Goal: Information Seeking & Learning: Learn about a topic

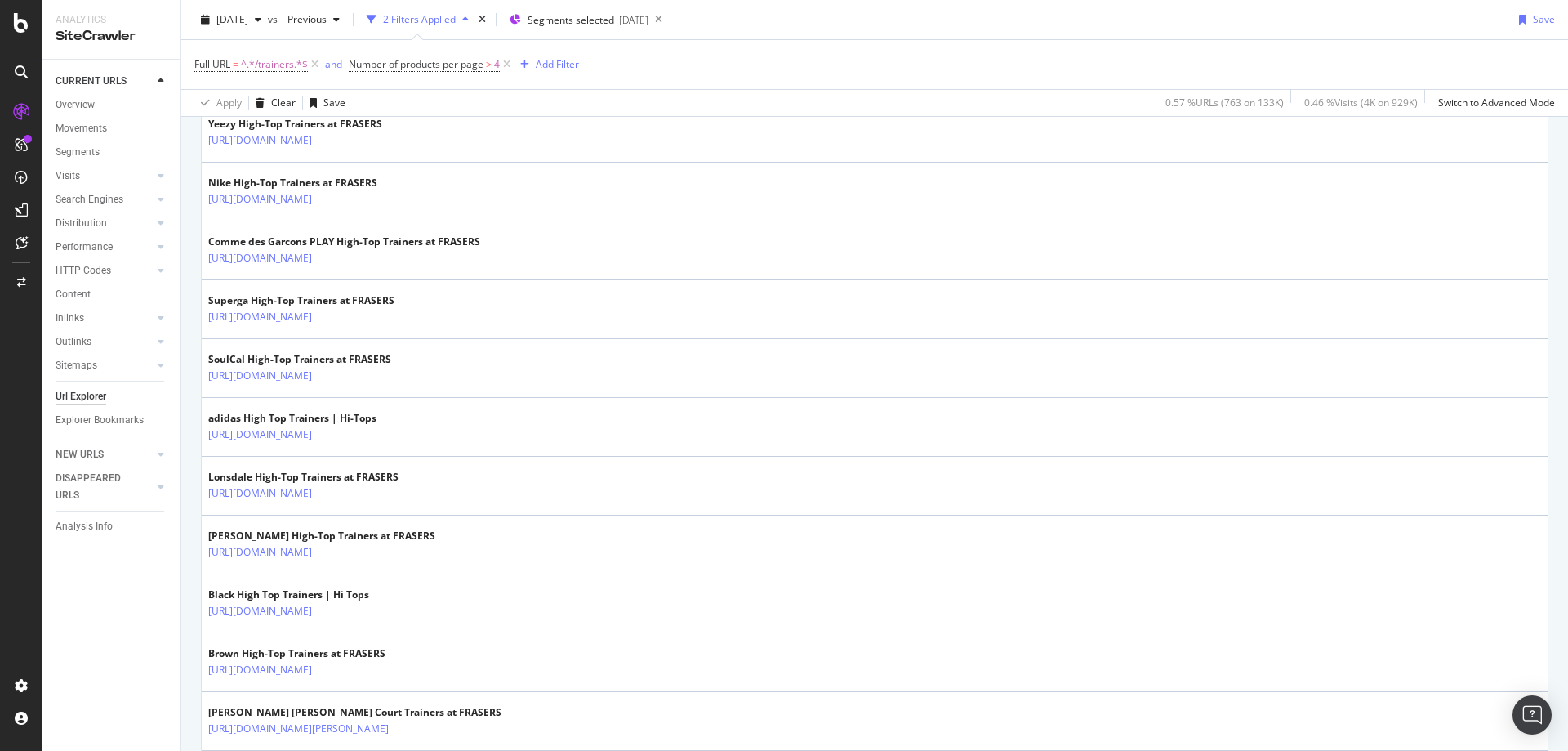
scroll to position [2819, 0]
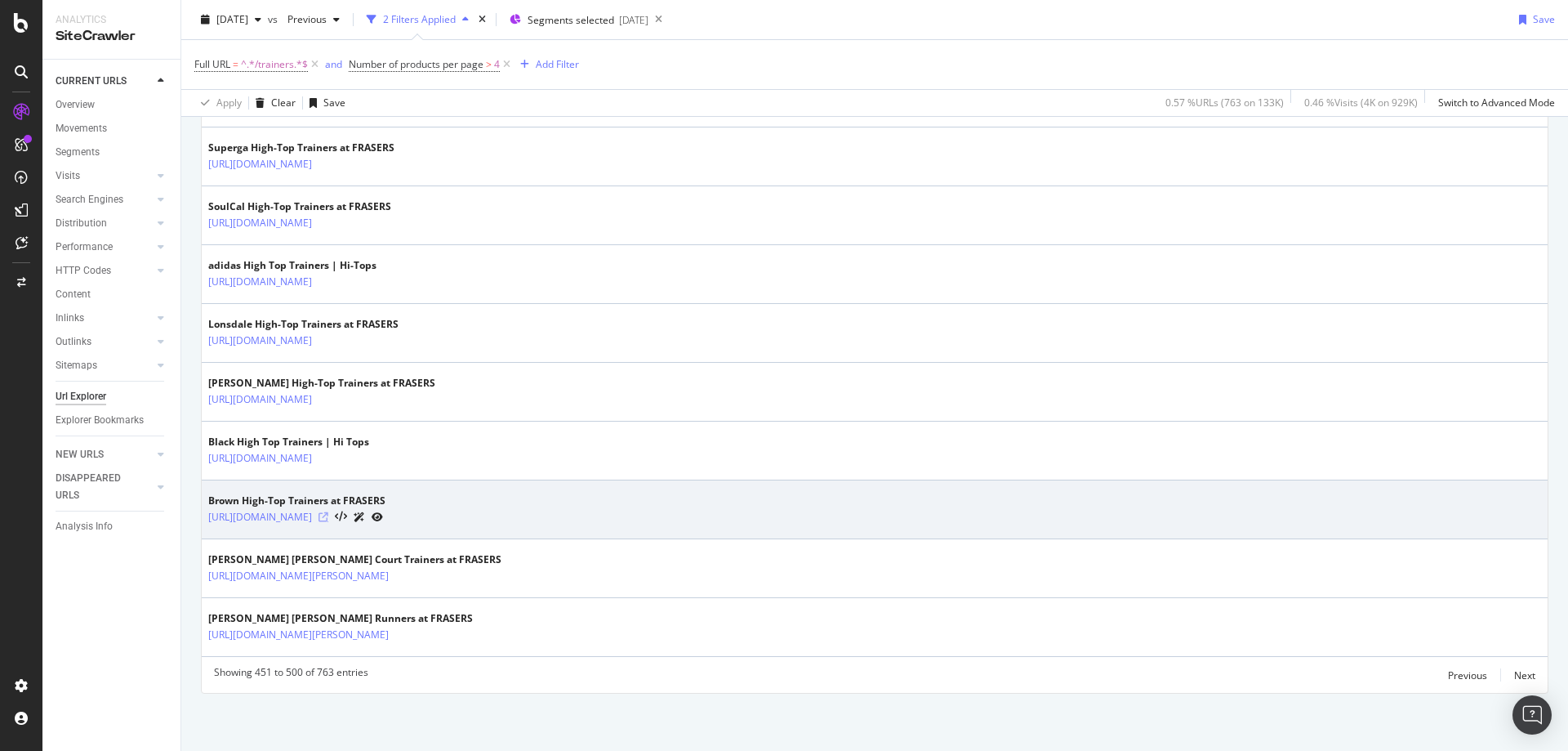
click at [329, 516] on icon at bounding box center [324, 517] width 10 height 10
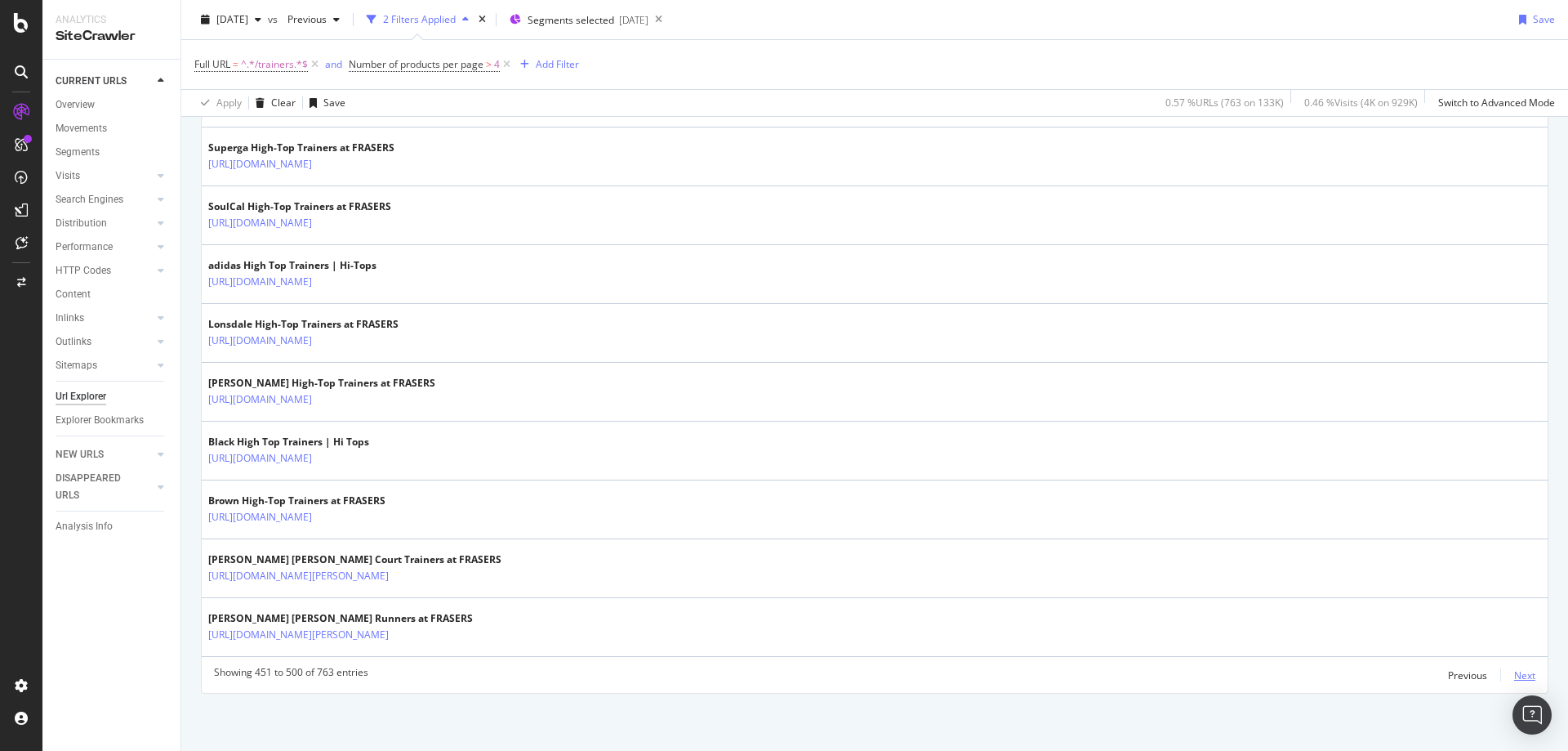
click at [1515, 671] on div "Next" at bounding box center [1525, 675] width 21 height 14
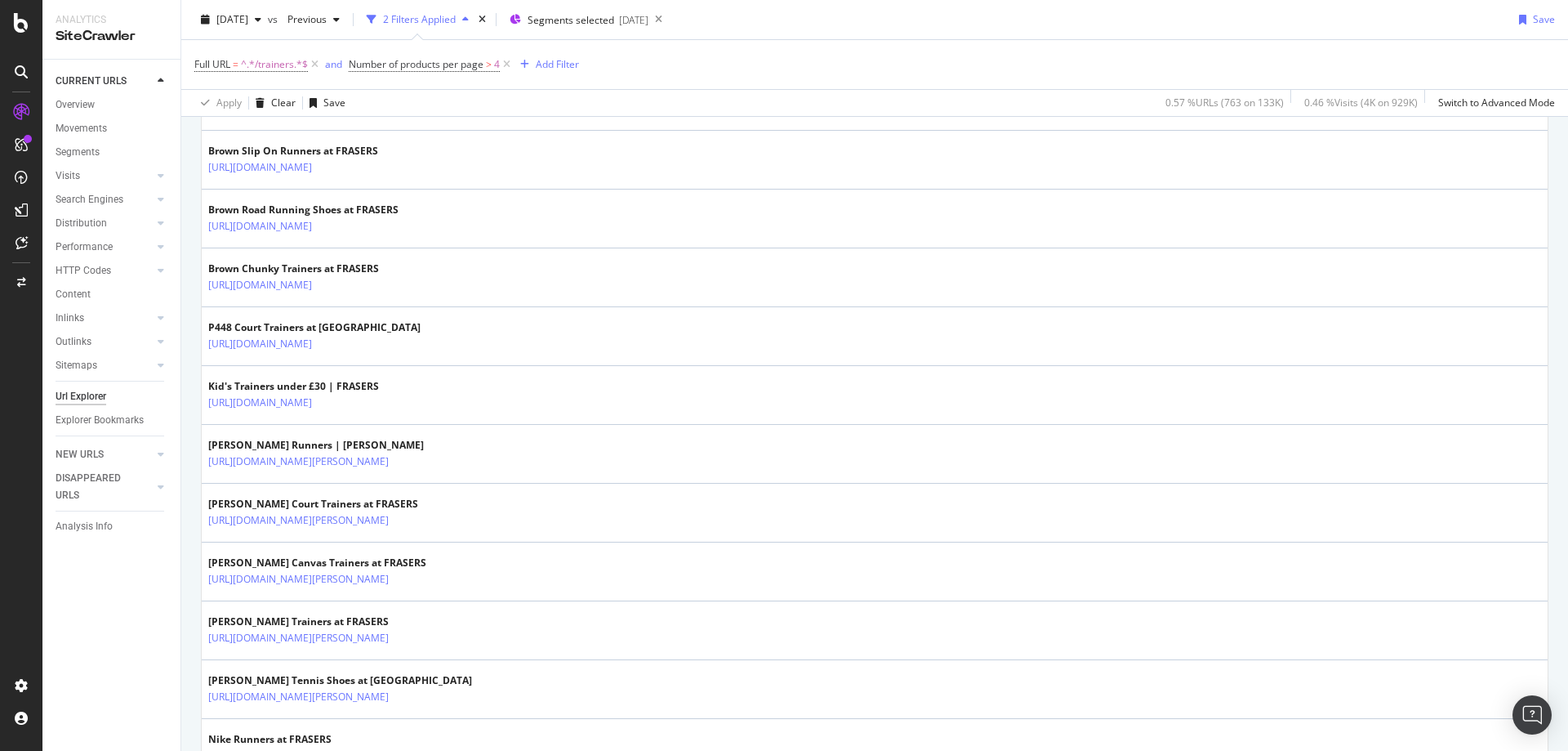
scroll to position [876, 0]
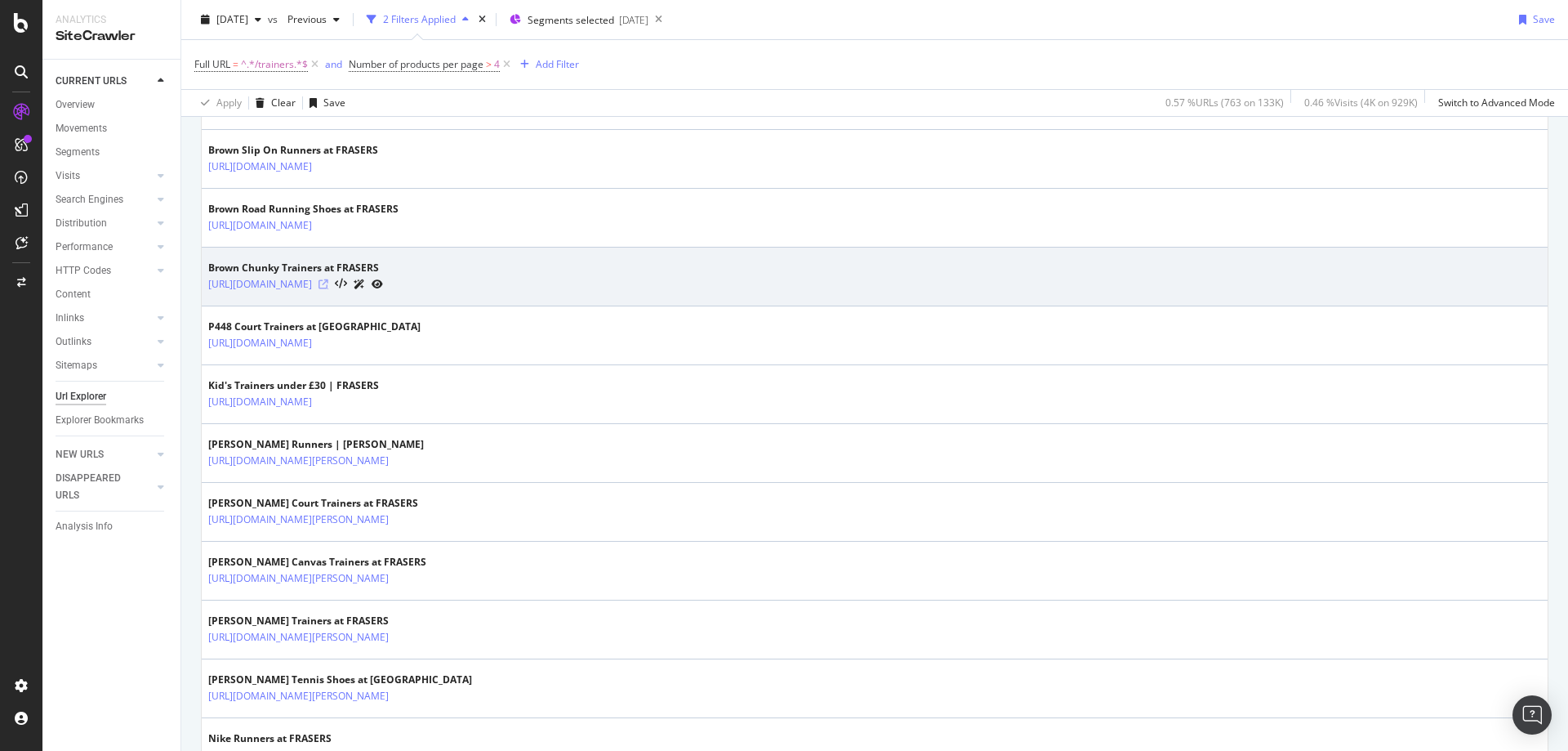
click at [329, 283] on icon at bounding box center [324, 285] width 10 height 10
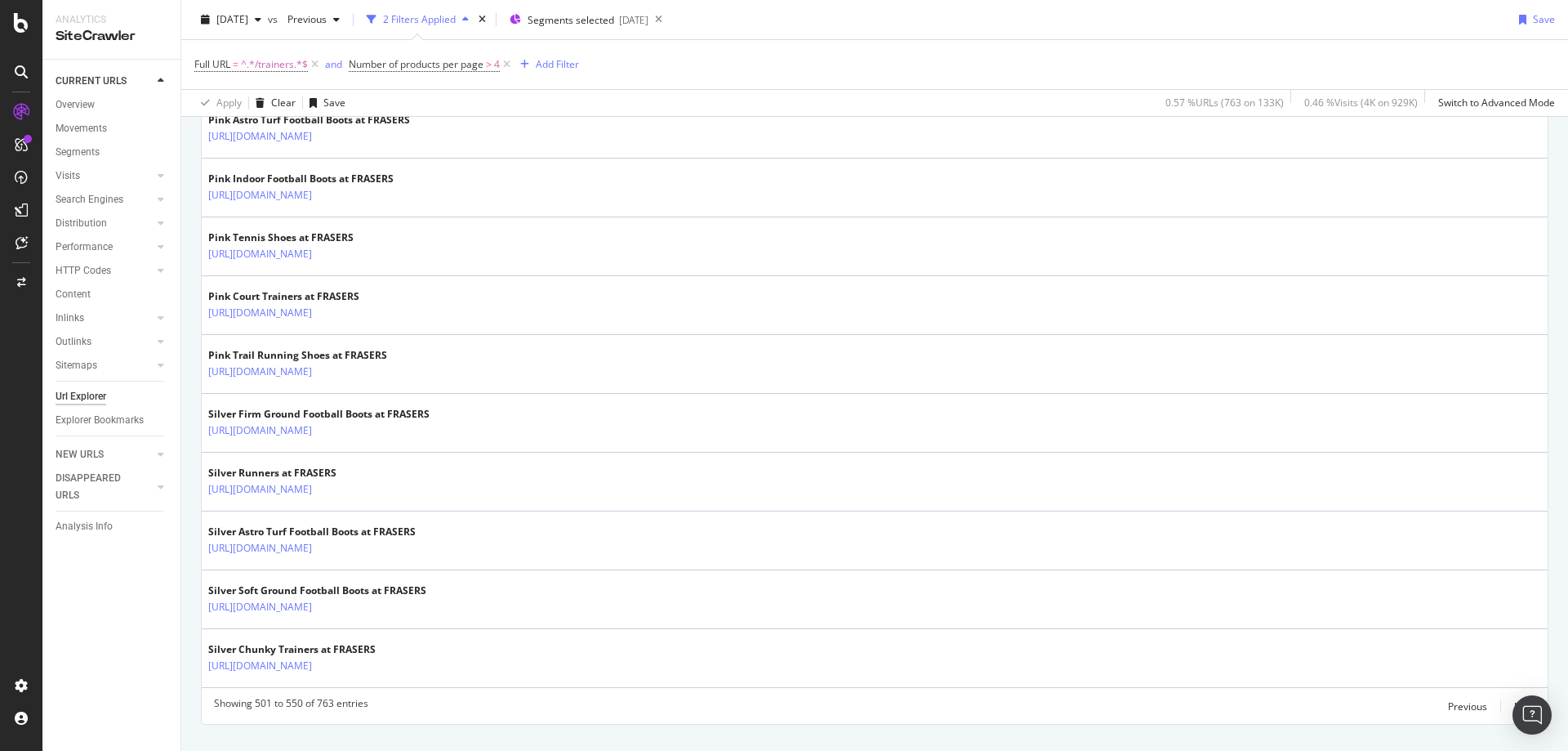
scroll to position [2819, 0]
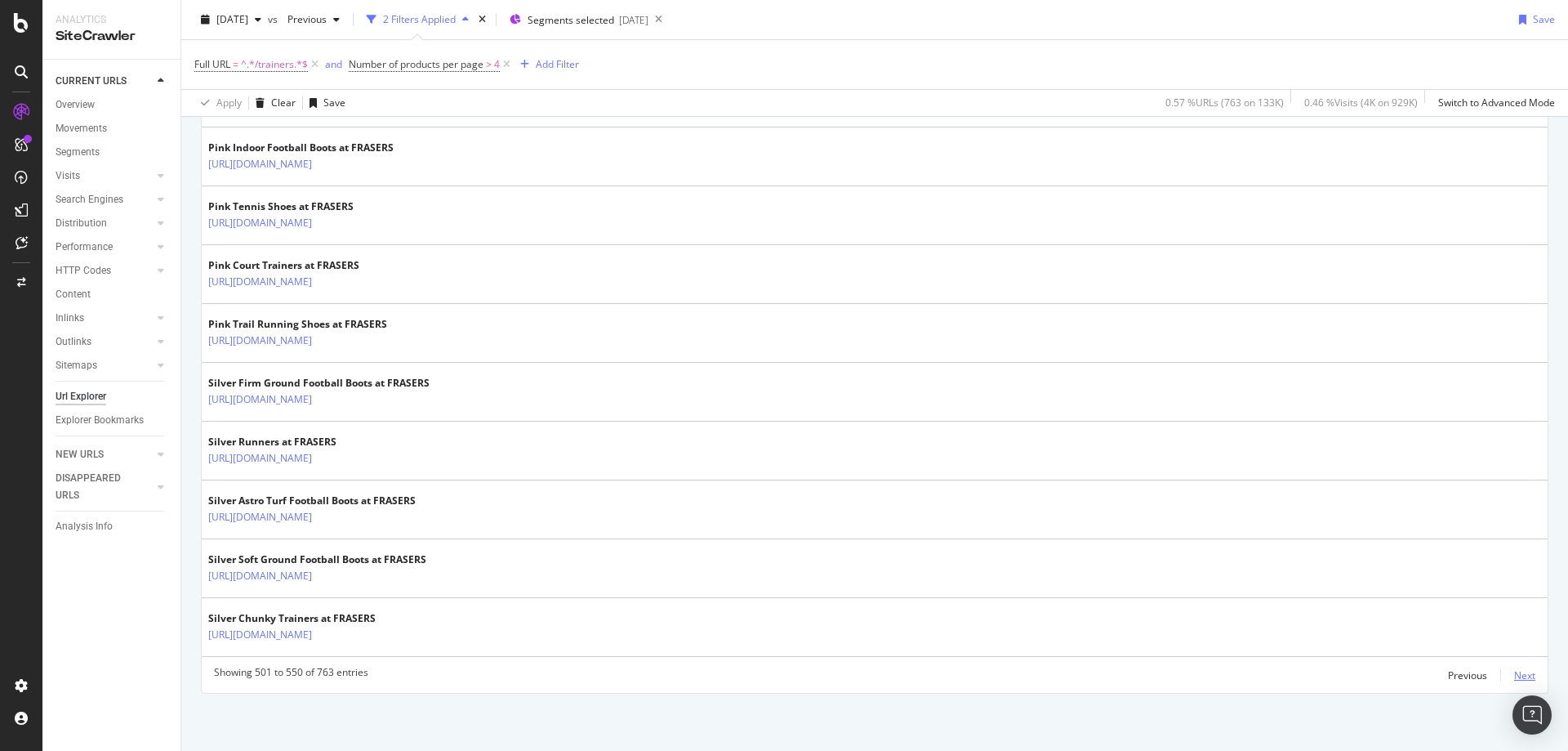
click at [1515, 682] on div "Next" at bounding box center [1525, 674] width 21 height 18
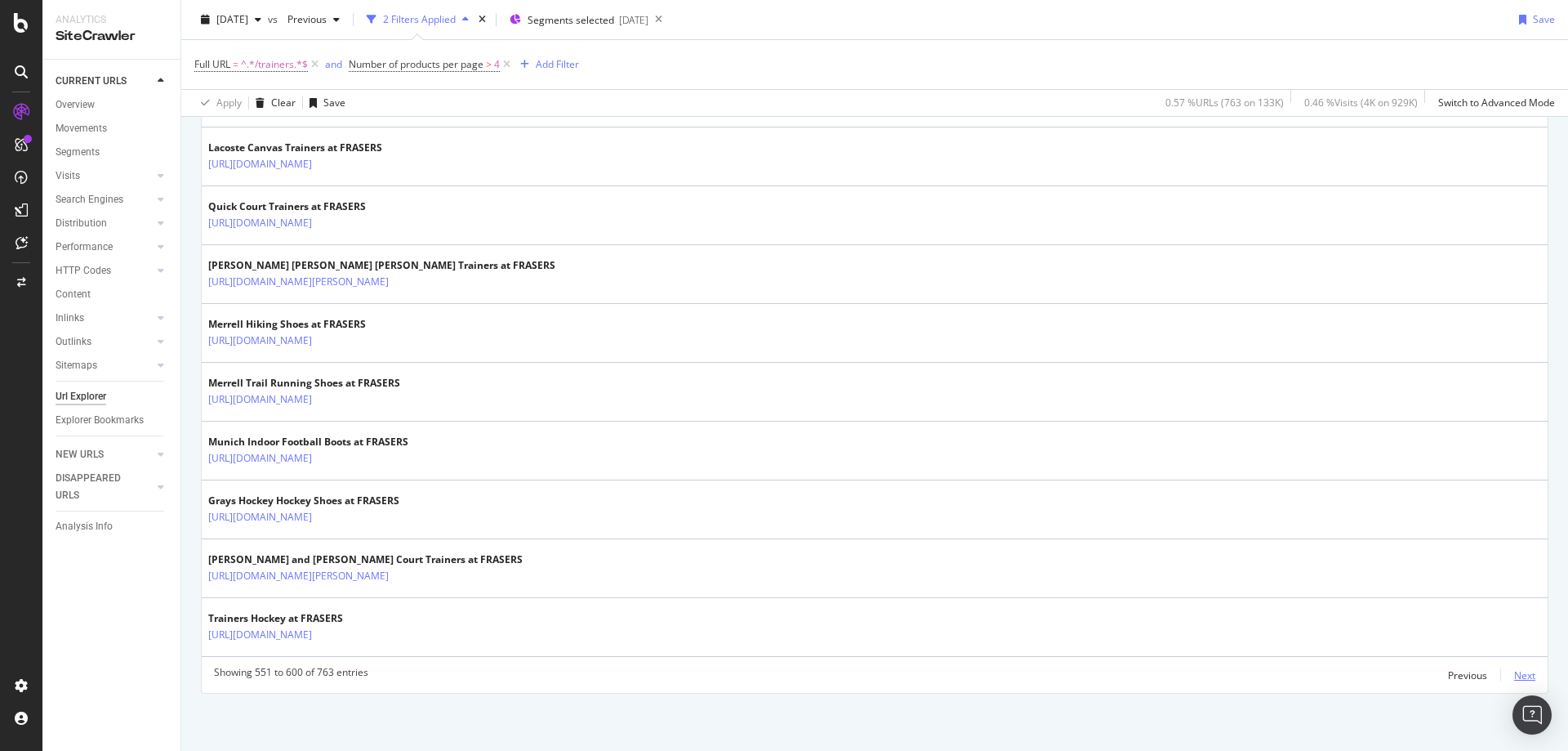
click at [1515, 672] on div "Next" at bounding box center [1525, 675] width 21 height 14
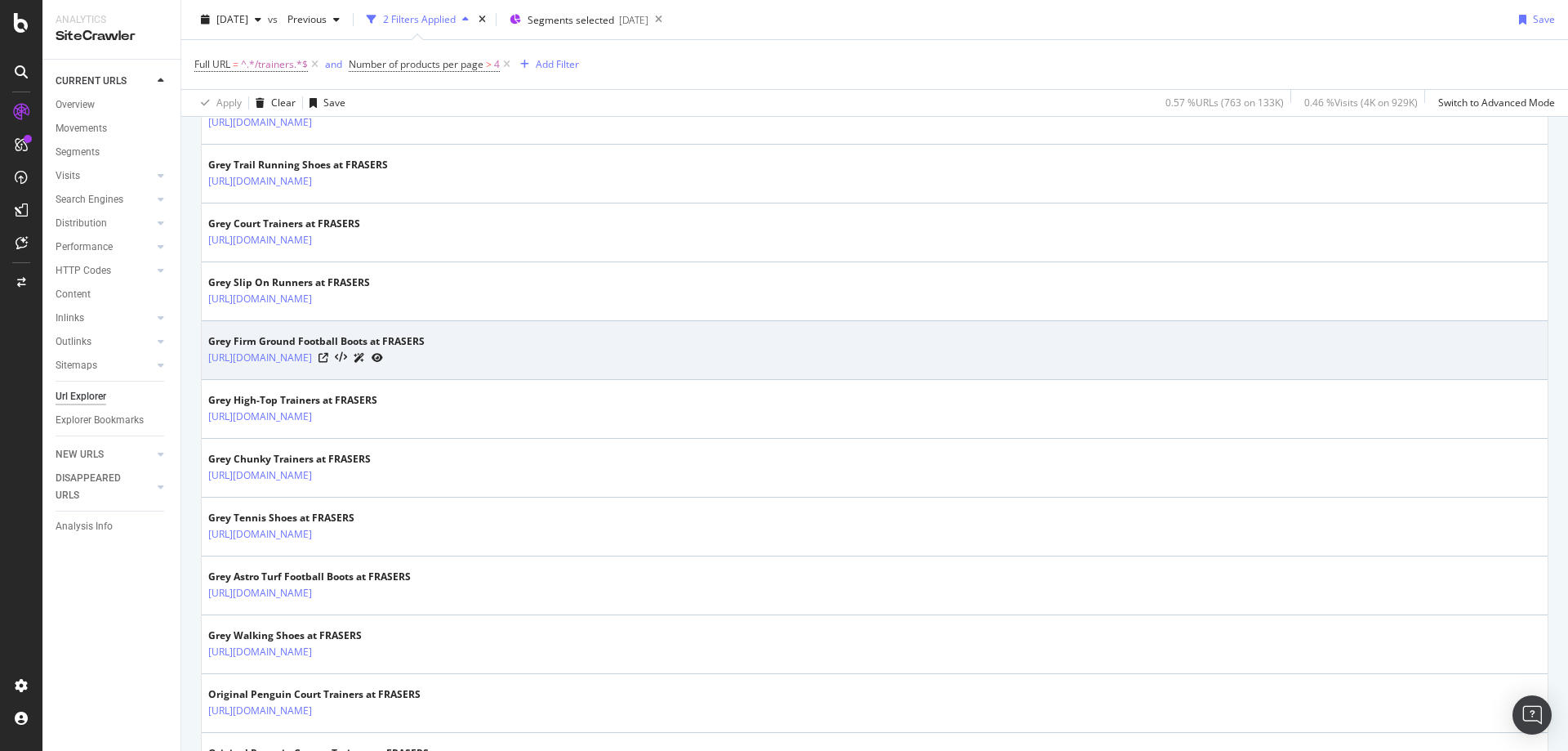
scroll to position [625, 0]
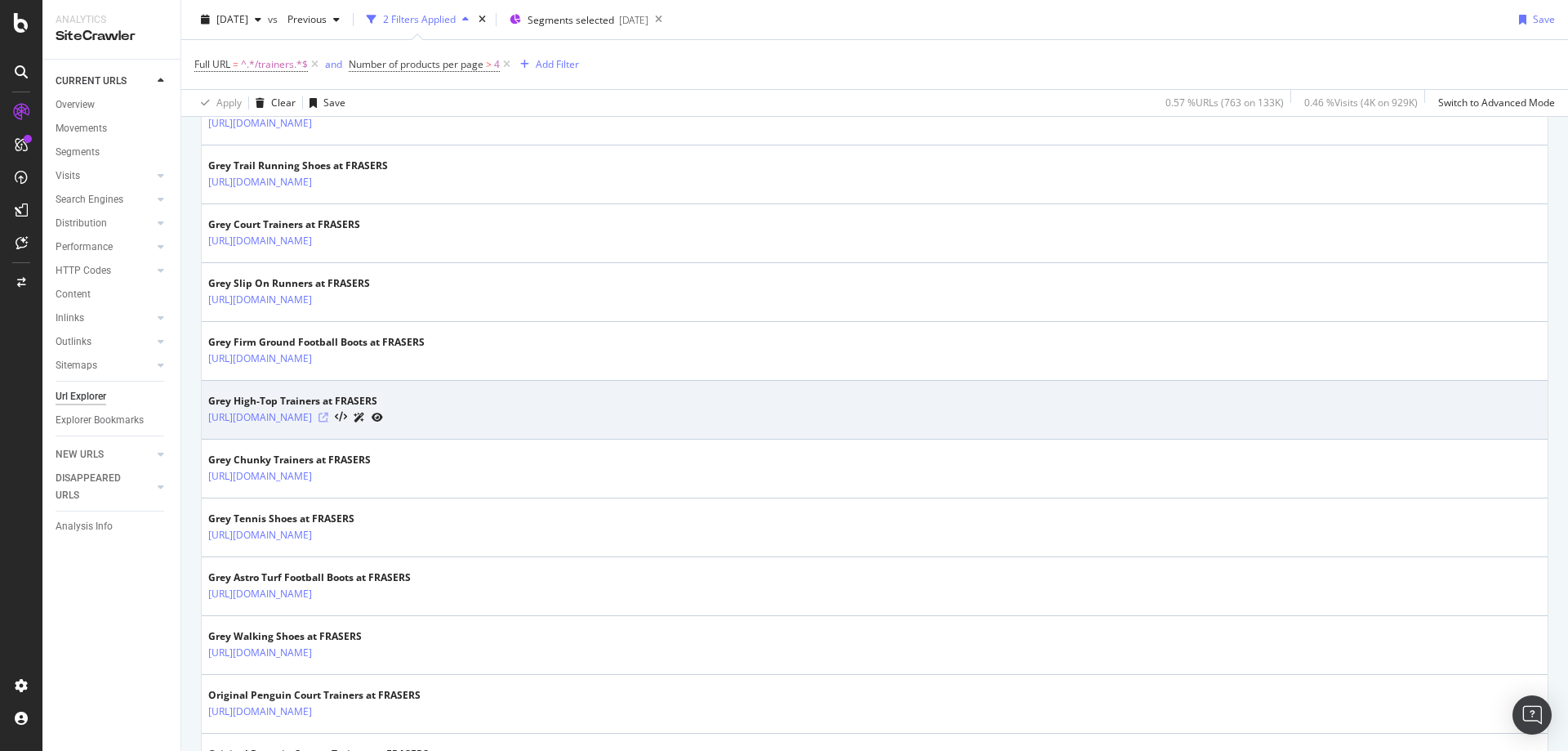
click at [329, 416] on icon at bounding box center [324, 417] width 10 height 10
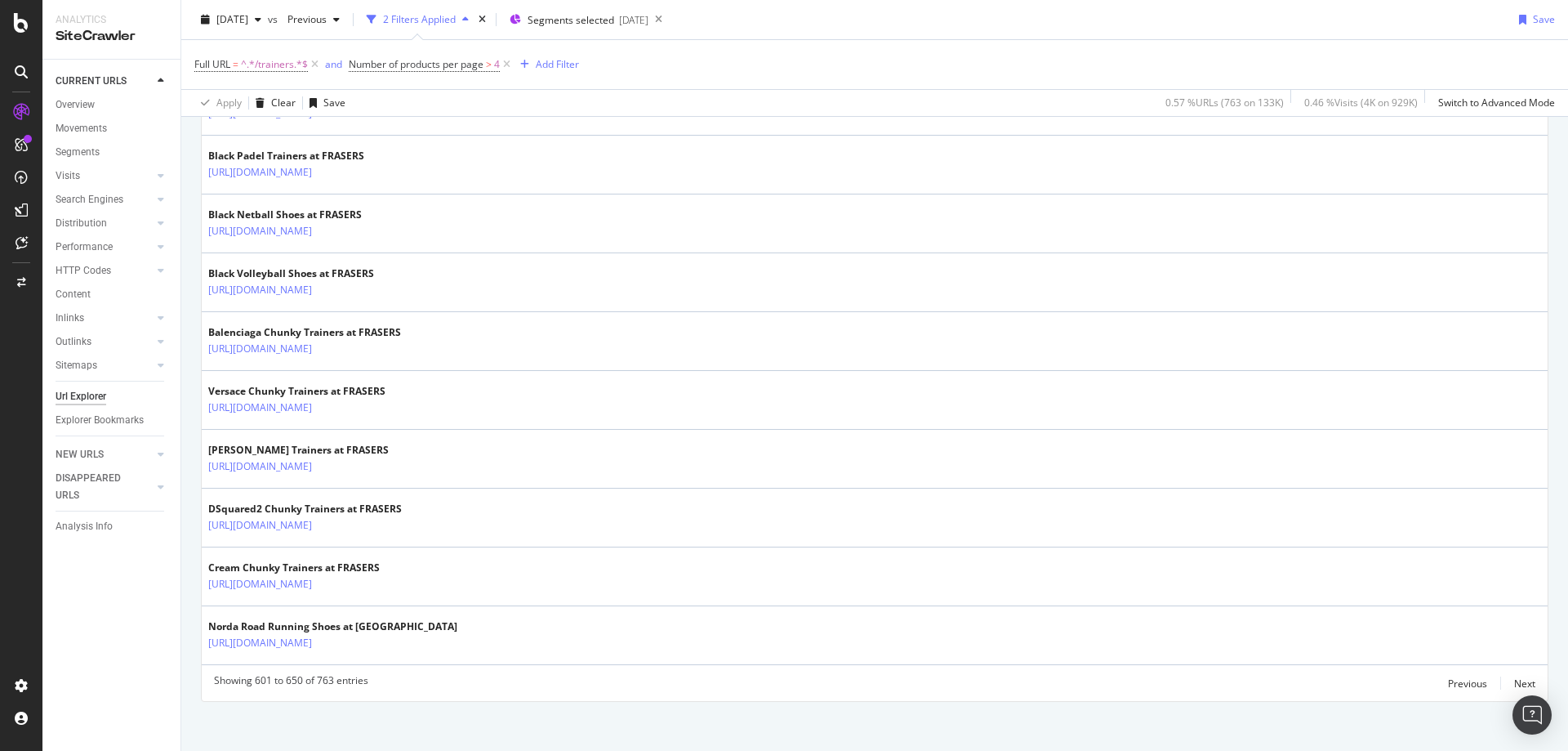
scroll to position [2819, 0]
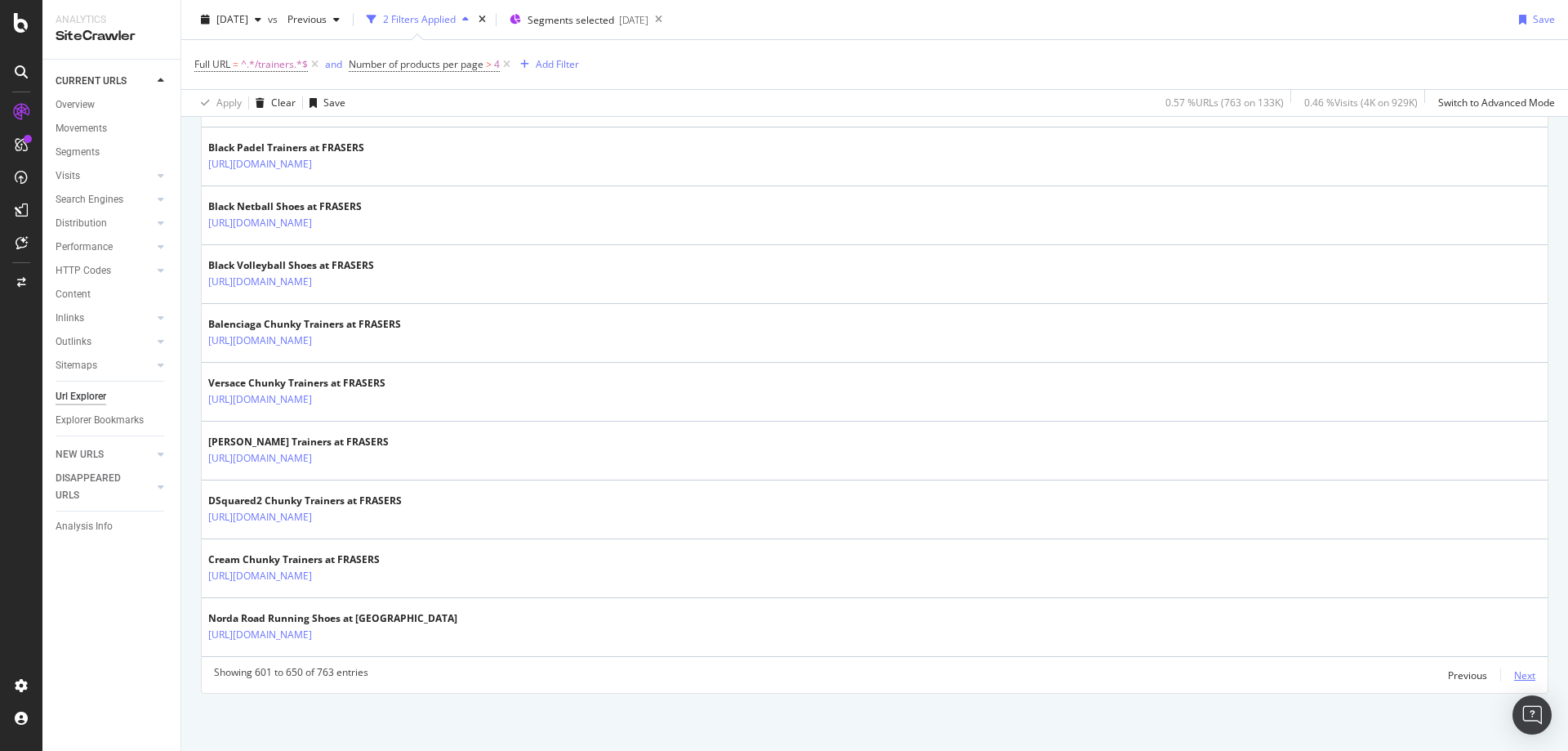
click at [1515, 679] on div "Next" at bounding box center [1525, 675] width 21 height 14
click at [1515, 668] on div "Next" at bounding box center [1525, 675] width 21 height 14
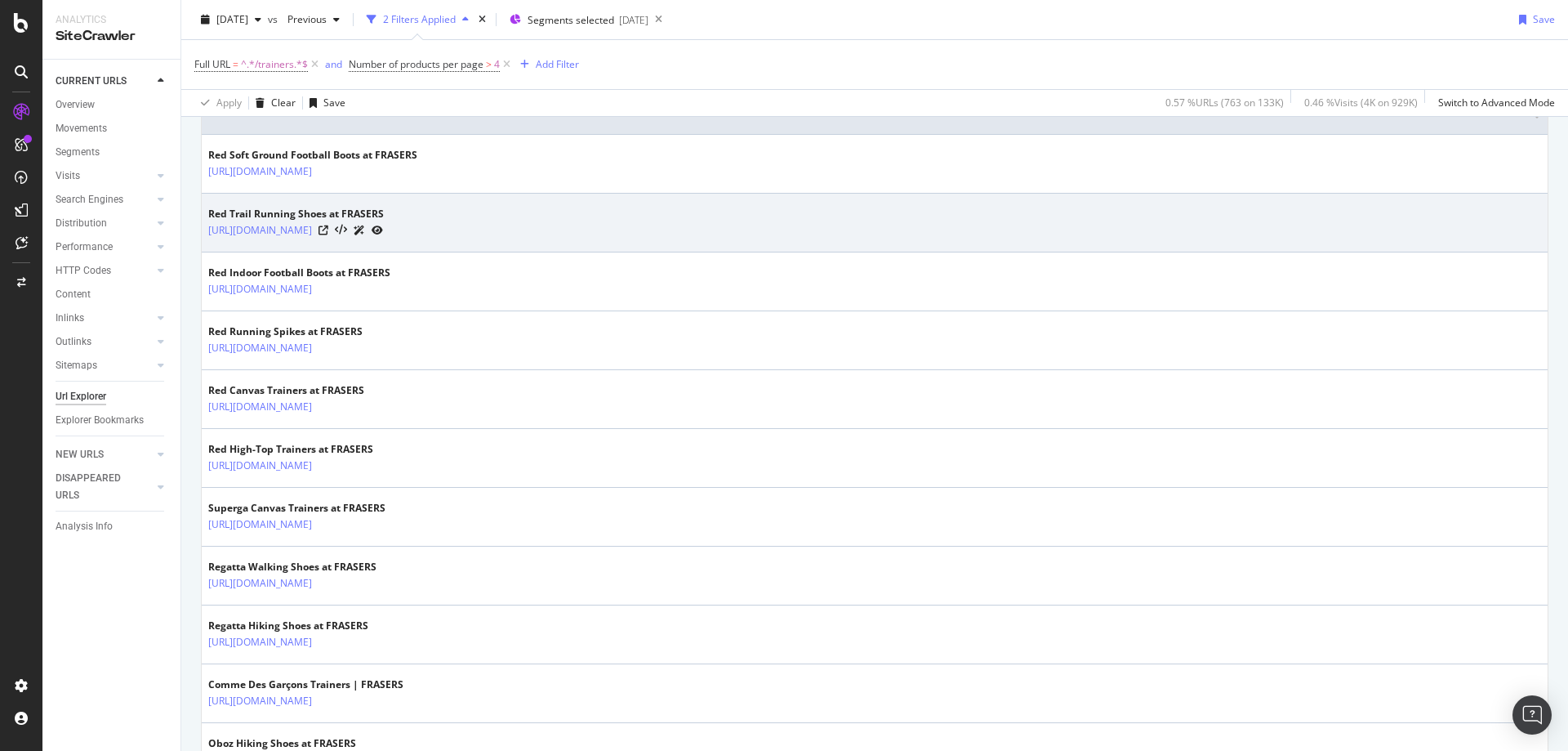
scroll to position [487, 0]
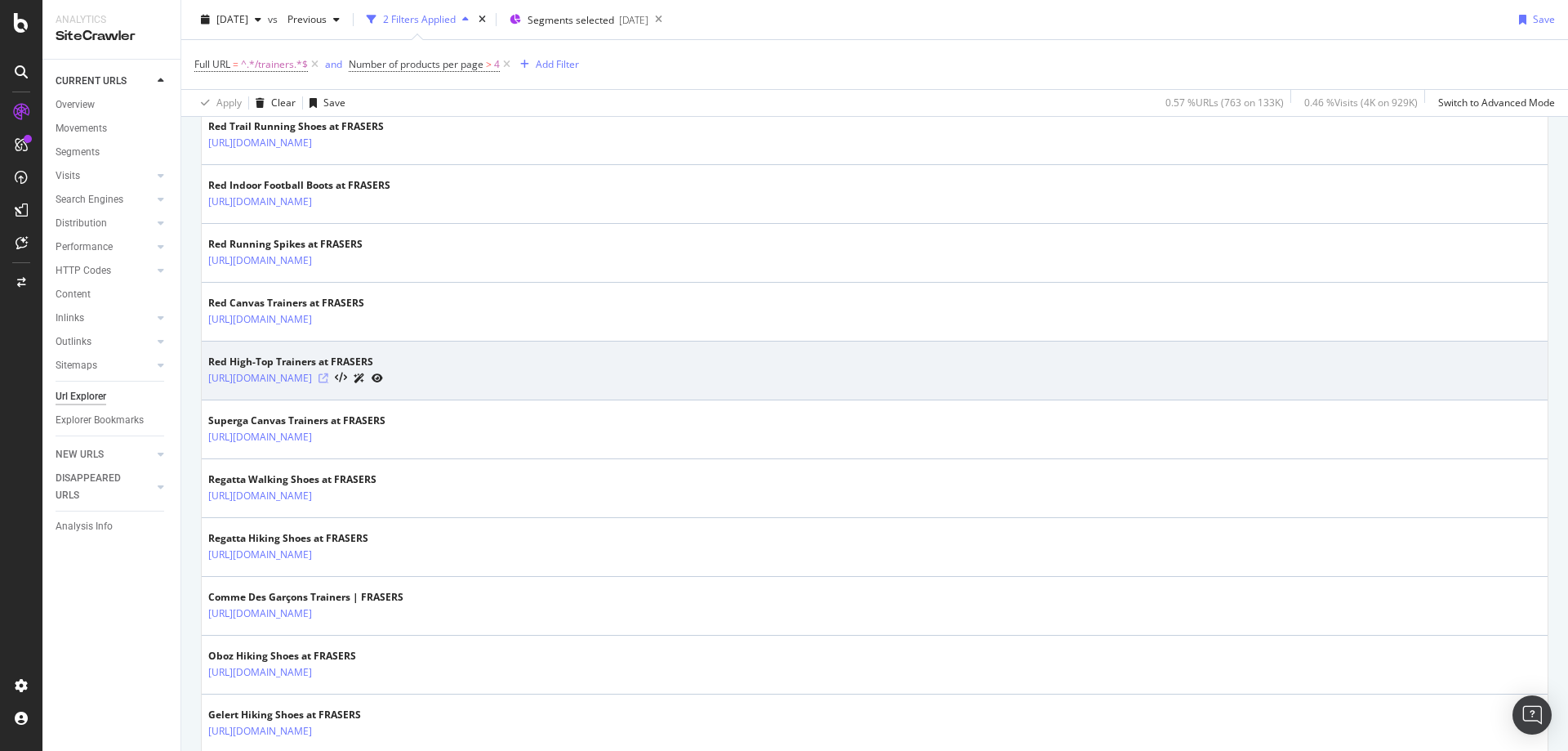
click at [329, 378] on icon at bounding box center [324, 378] width 10 height 10
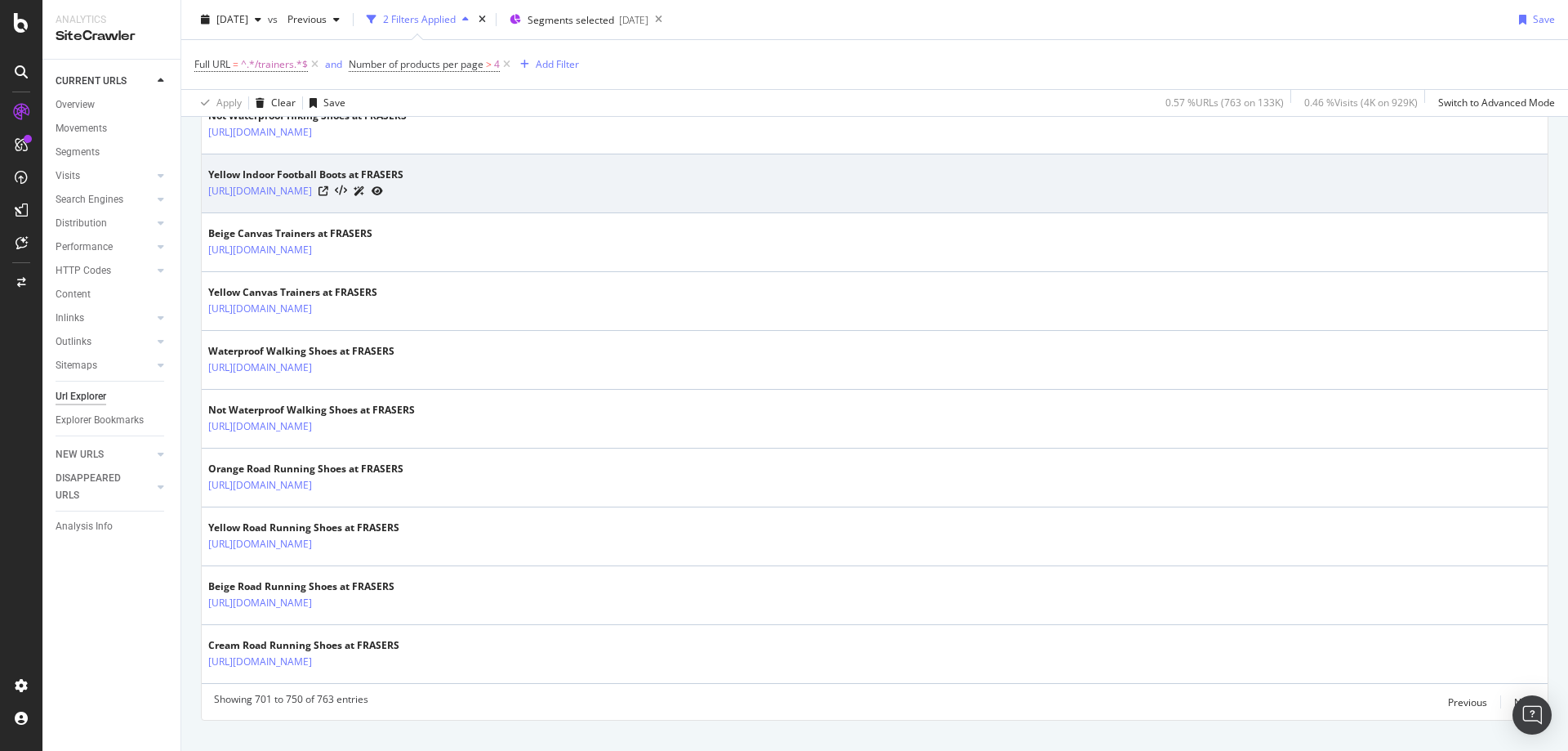
scroll to position [2819, 0]
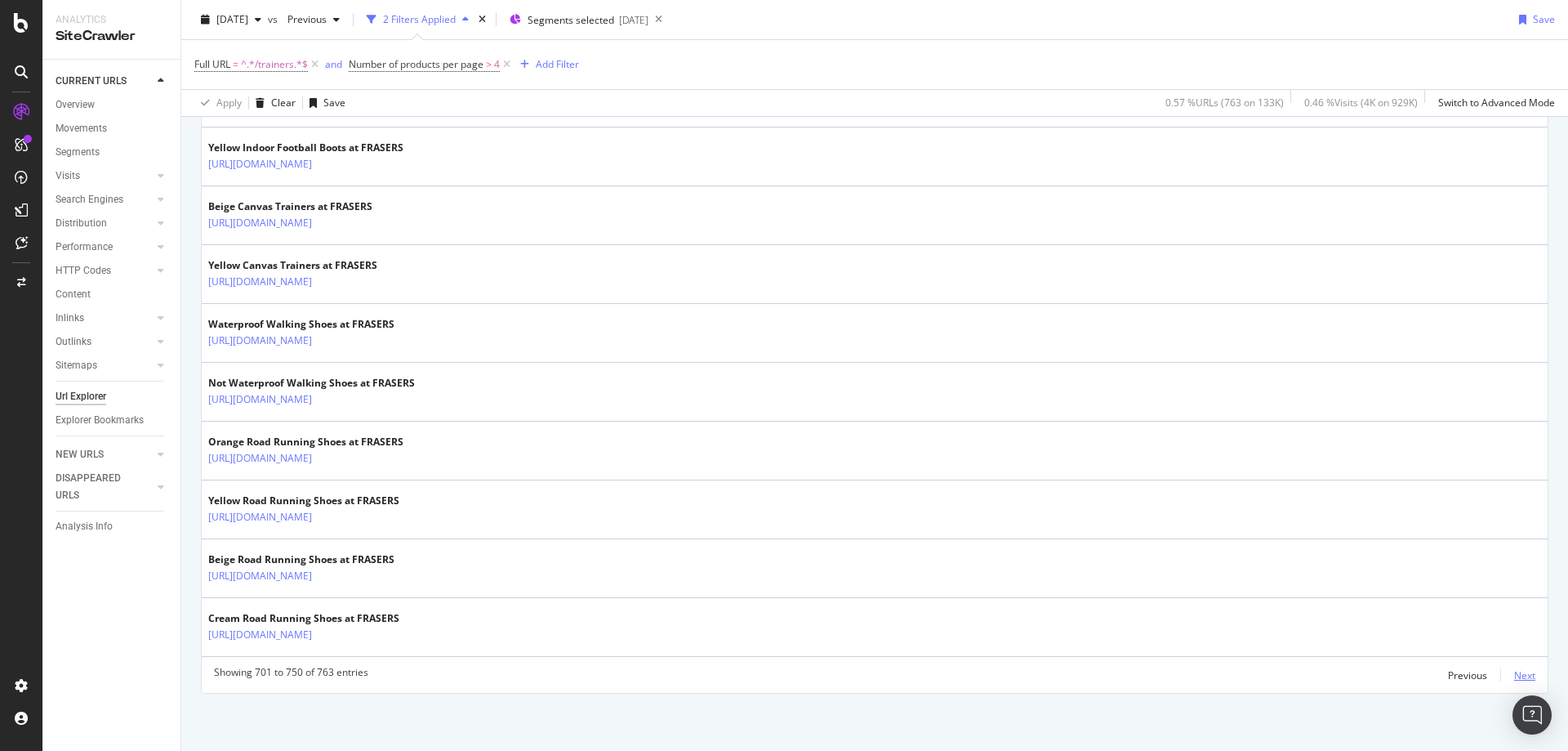
click at [1515, 677] on div "Next" at bounding box center [1525, 675] width 21 height 14
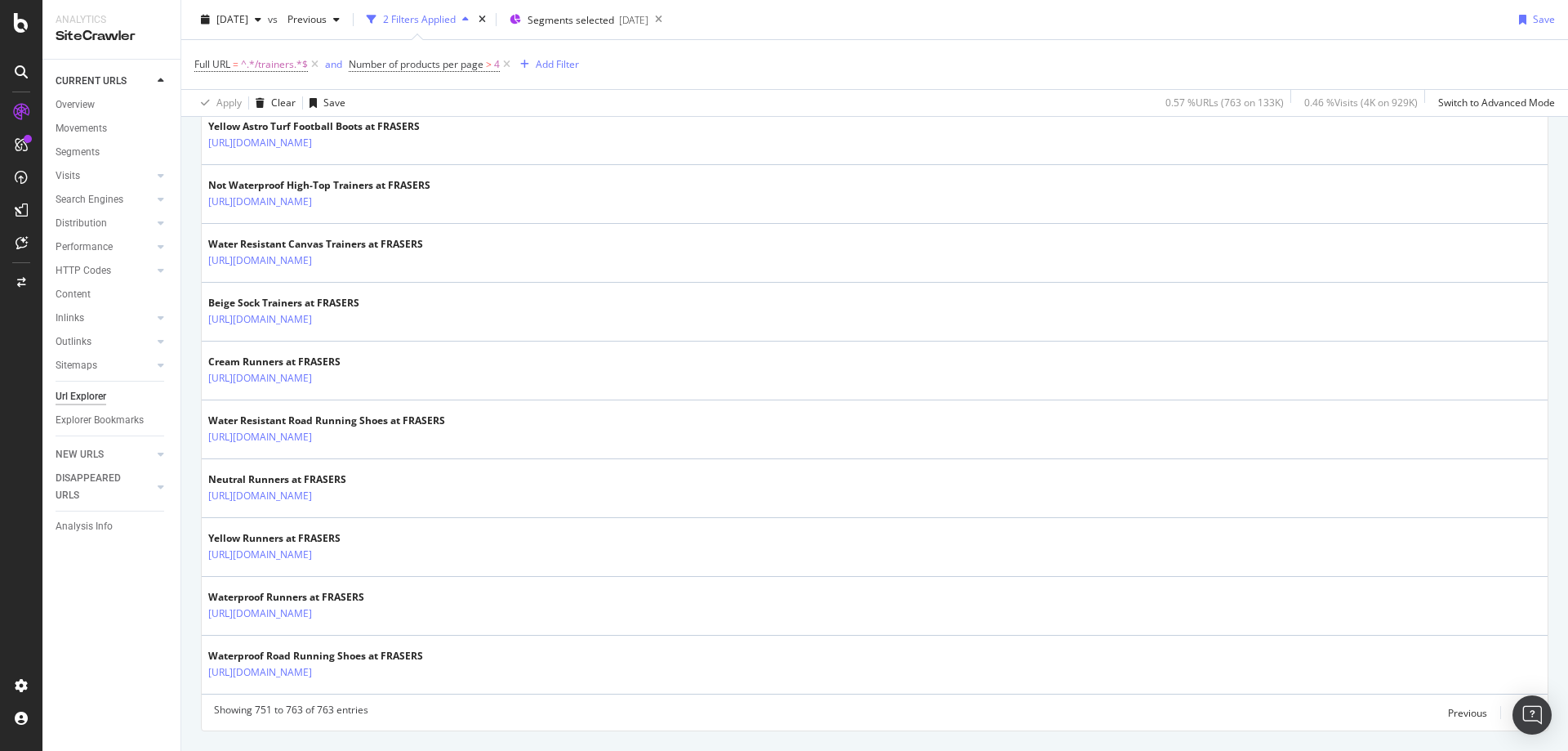
scroll to position [607, 0]
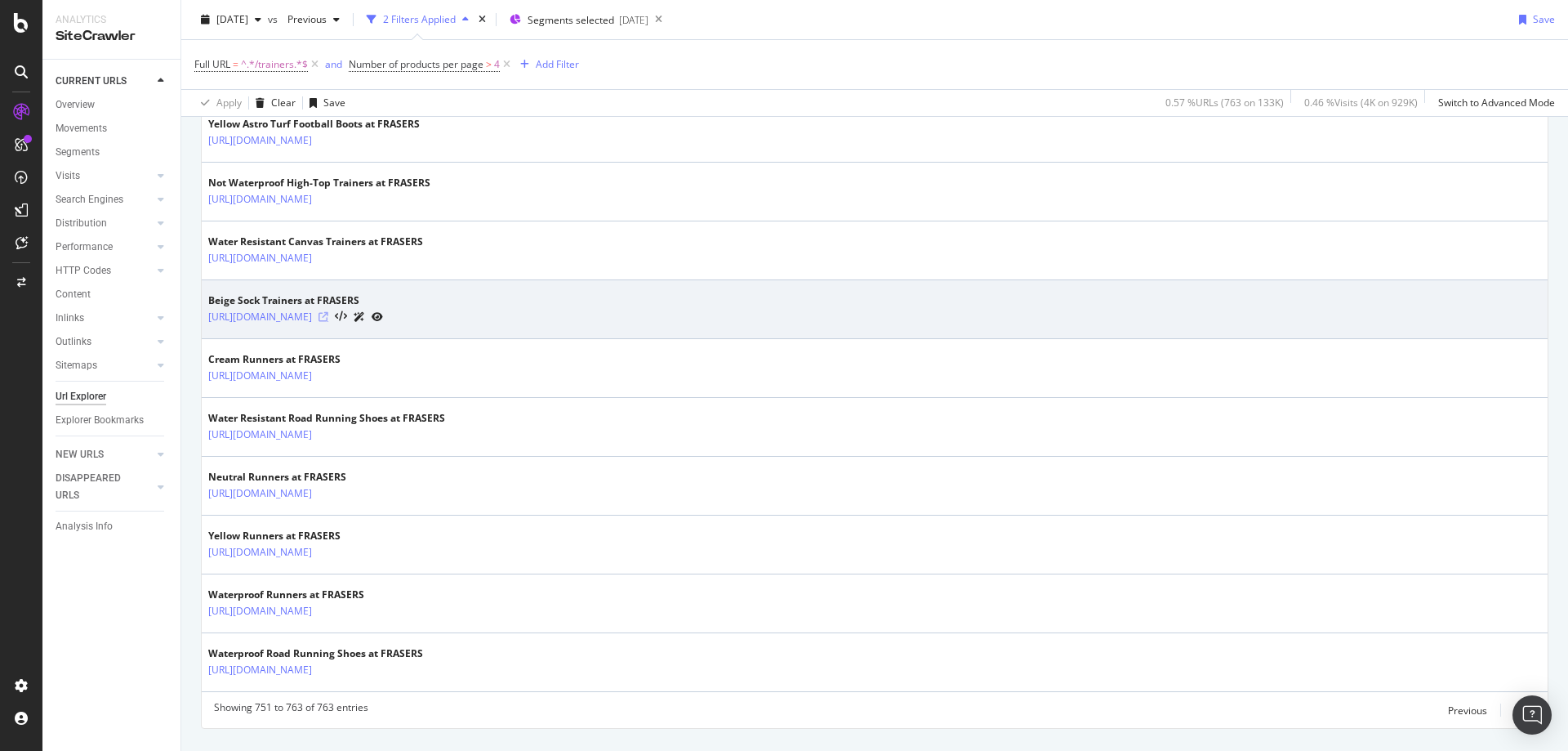
click at [329, 315] on icon at bounding box center [324, 317] width 10 height 10
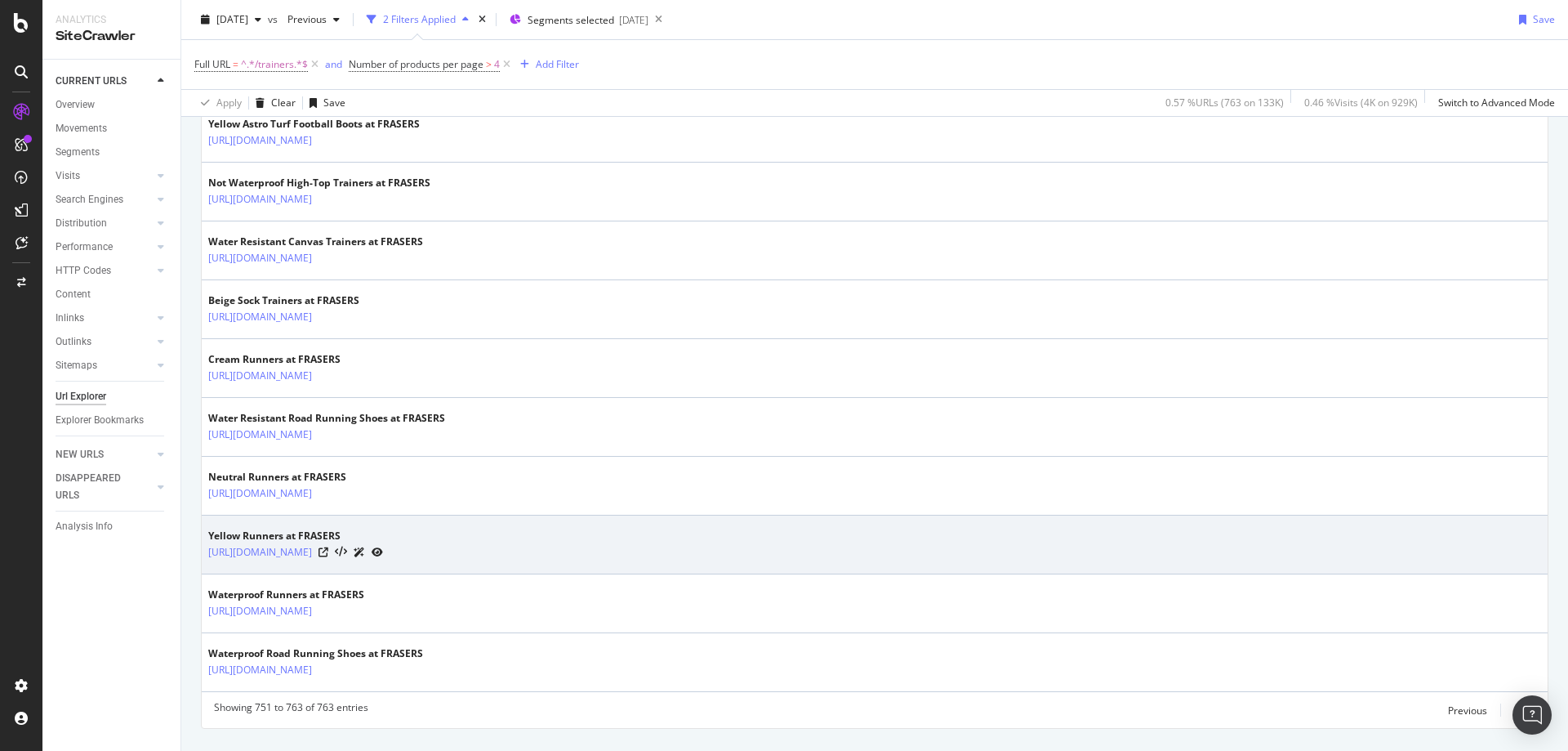
scroll to position [643, 0]
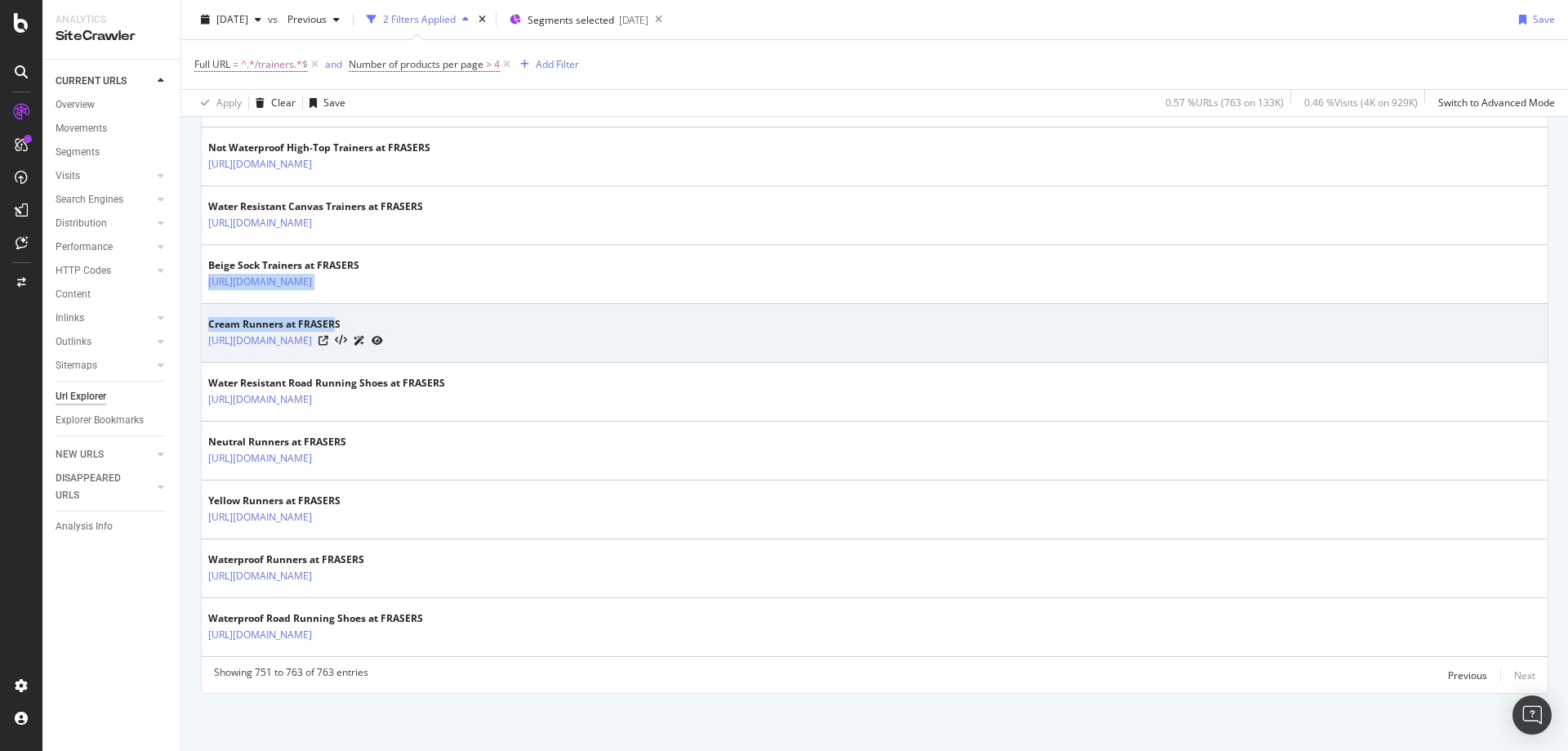
drag, startPoint x: 406, startPoint y: 259, endPoint x: 337, endPoint y: 330, distance: 99.0
click at [337, 330] on tbody "Water Resistant Trail Running Shoes at FRASERS [URL][DOMAIN_NAME] Not Waterproo…" at bounding box center [874, 274] width 1346 height 765
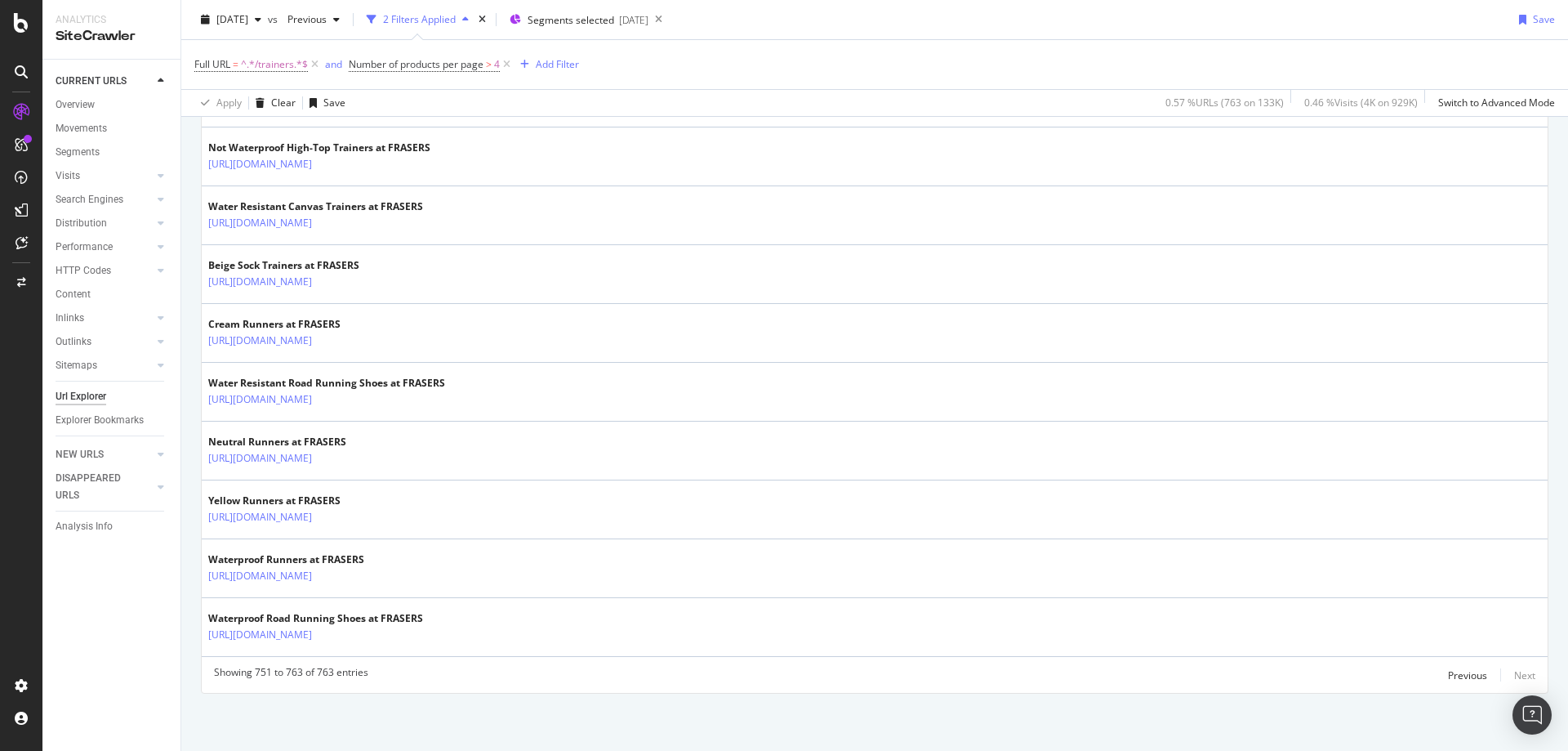
click at [182, 275] on div "URLs Crawled By Botify By pagetype_new Chart (by Value) Table Expand Export as …" at bounding box center [875, 143] width 1387 height 1216
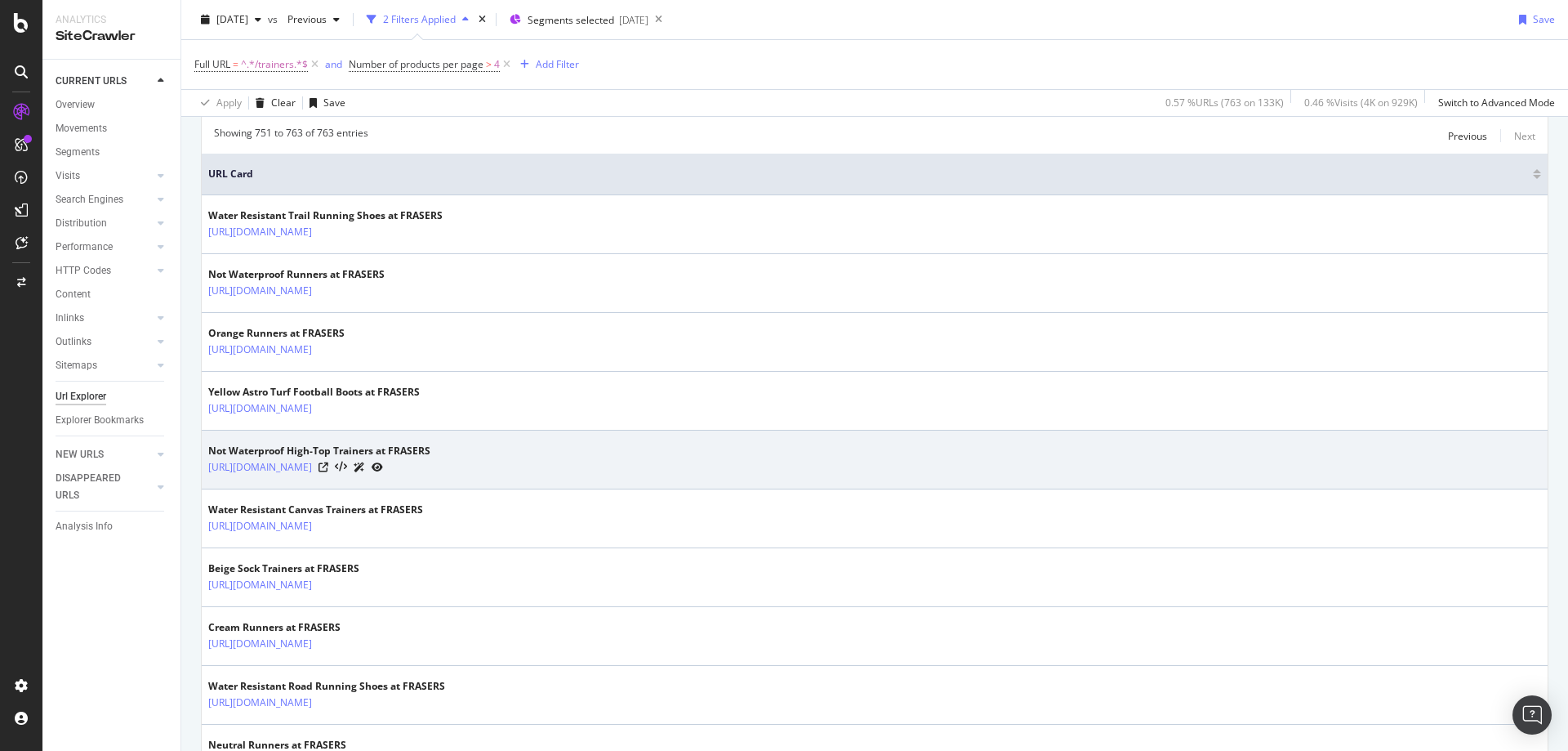
scroll to position [339, 0]
